Goal: Task Accomplishment & Management: Use online tool/utility

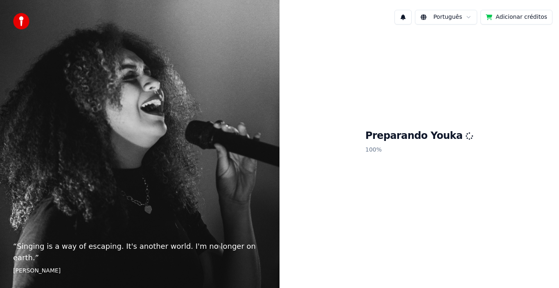
drag, startPoint x: 356, startPoint y: 232, endPoint x: 346, endPoint y: 243, distance: 15.4
click at [356, 232] on div "Preparando Youka 100 %" at bounding box center [418, 143] width 279 height 225
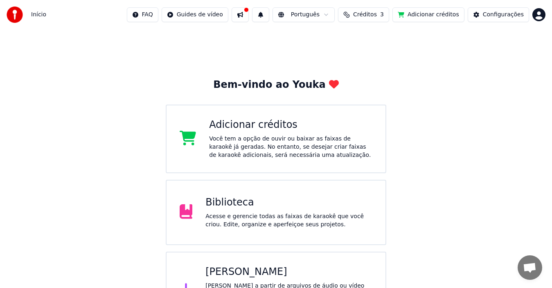
click at [323, 139] on div "Você tem a opção de ouvir ou baixar as faixas de karaokê já geradas. No entanto…" at bounding box center [290, 147] width 163 height 25
click at [370, 8] on button "Créditos 3" at bounding box center [363, 14] width 51 height 15
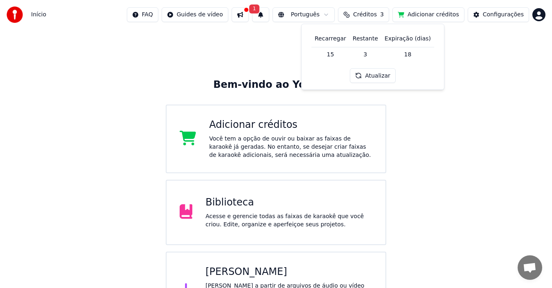
click at [330, 52] on td "15" at bounding box center [330, 54] width 38 height 15
click at [334, 52] on td "15" at bounding box center [330, 54] width 38 height 15
click at [365, 50] on td "3" at bounding box center [365, 54] width 32 height 15
click at [388, 76] on button "Atualizar" at bounding box center [373, 75] width 46 height 15
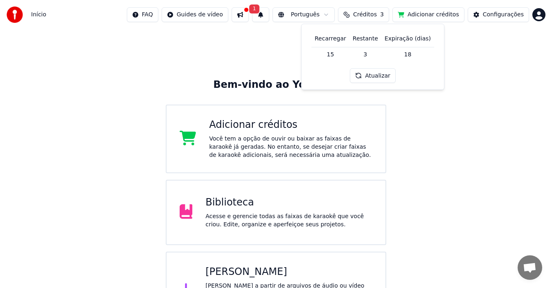
click at [281, 48] on div "Bem-vindo ao Youka Adicionar créditos Você tem a opção de ouvir ou baixar as fa…" at bounding box center [276, 178] width 552 height 299
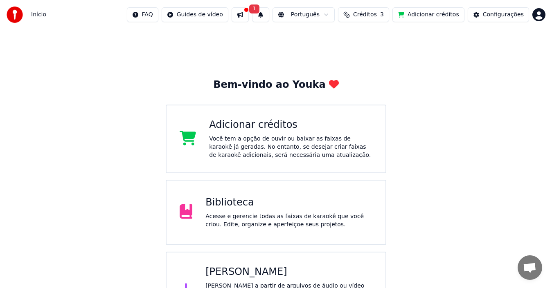
click at [249, 13] on button at bounding box center [240, 14] width 17 height 15
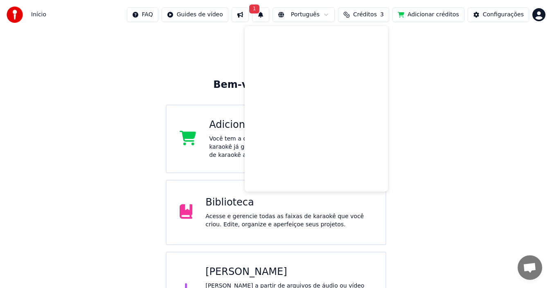
click at [214, 56] on div "Bem-vindo ao Youka Adicionar créditos Você tem a opção de ouvir ou baixar as fa…" at bounding box center [276, 178] width 552 height 299
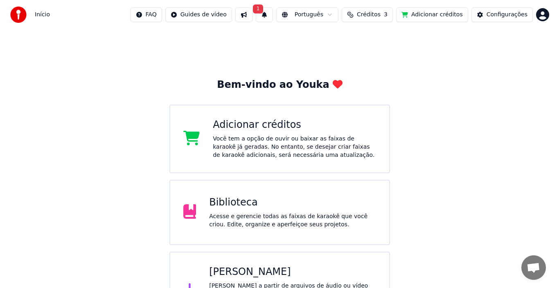
scroll to position [32, 0]
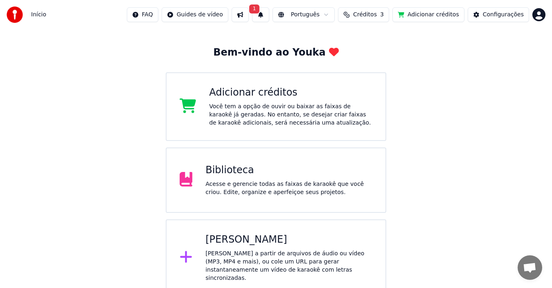
click at [288, 235] on div "[PERSON_NAME]" at bounding box center [288, 240] width 167 height 13
click at [214, 245] on div "[PERSON_NAME]" at bounding box center [288, 240] width 167 height 13
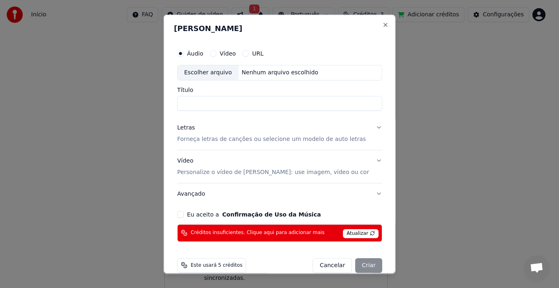
click at [184, 214] on button "Eu aceito a Confirmação de Uso da Música" at bounding box center [180, 214] width 7 height 7
click at [351, 233] on span "Atualizar" at bounding box center [361, 233] width 36 height 9
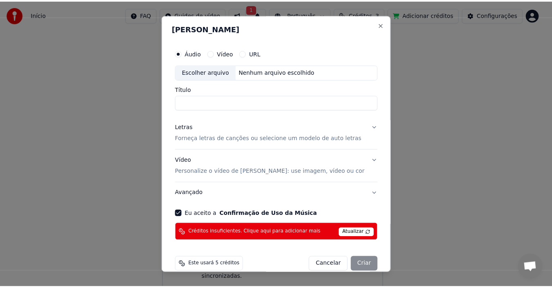
scroll to position [12, 0]
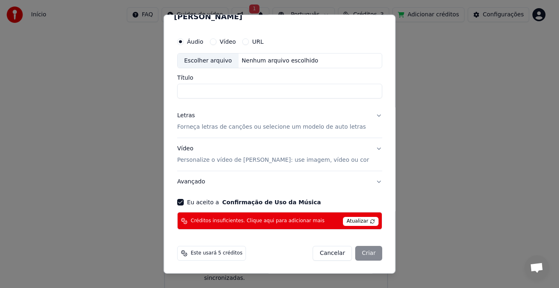
click at [322, 256] on button "Cancelar" at bounding box center [332, 253] width 39 height 15
